Goal: Use online tool/utility: Utilize a website feature to perform a specific function

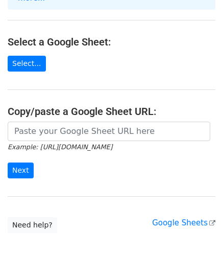
scroll to position [154, 0]
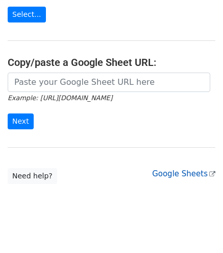
click at [195, 169] on link "Google Sheets" at bounding box center [183, 173] width 63 height 9
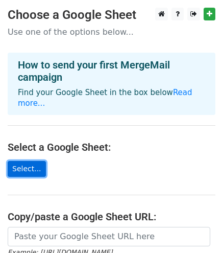
click at [29, 164] on link "Select..." at bounding box center [27, 169] width 38 height 16
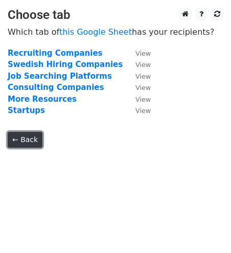
click at [29, 141] on link "← Back" at bounding box center [25, 140] width 35 height 16
